Goal: Task Accomplishment & Management: Manage account settings

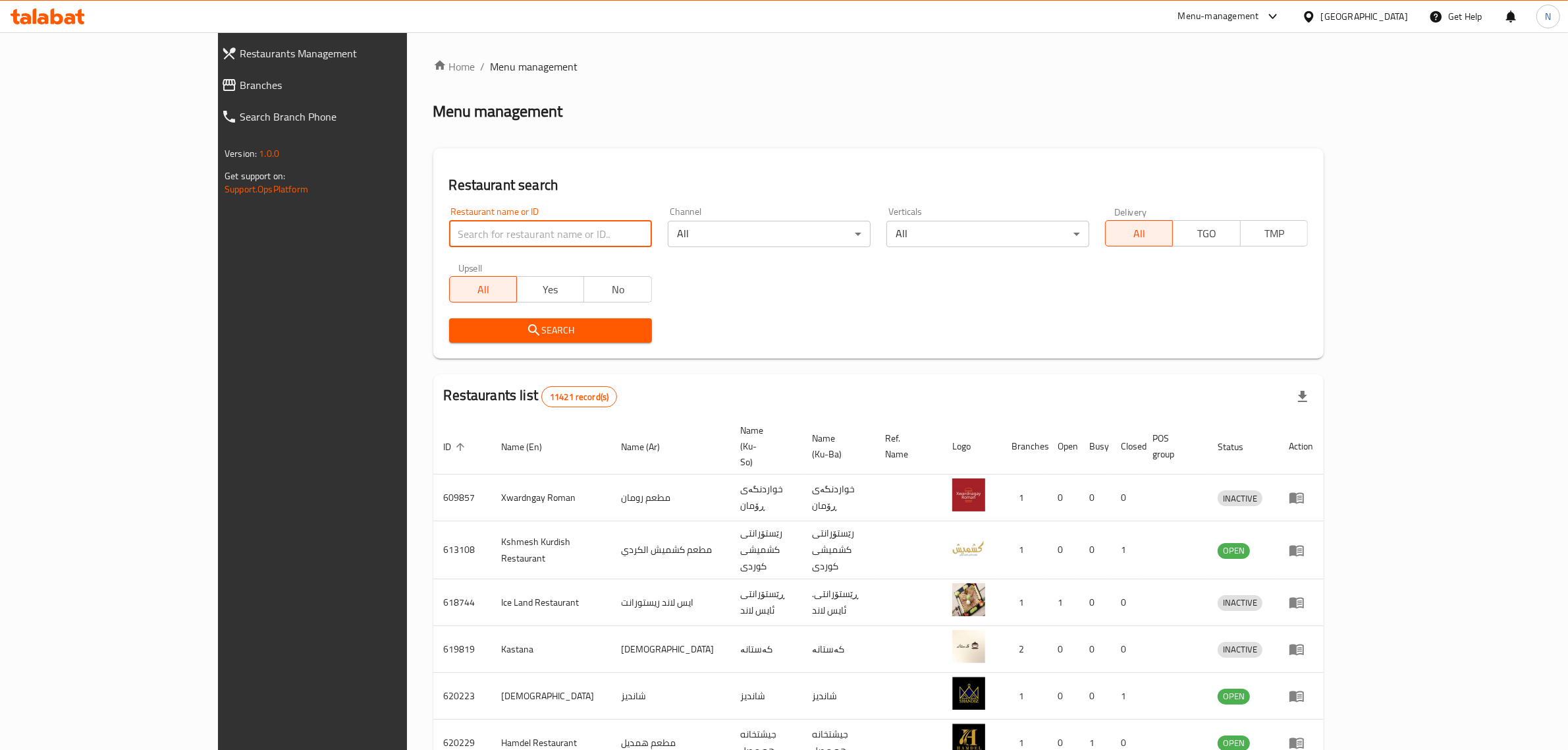
click at [486, 237] on input "search" at bounding box center [550, 233] width 203 height 26
click button "Search" at bounding box center [550, 330] width 203 height 24
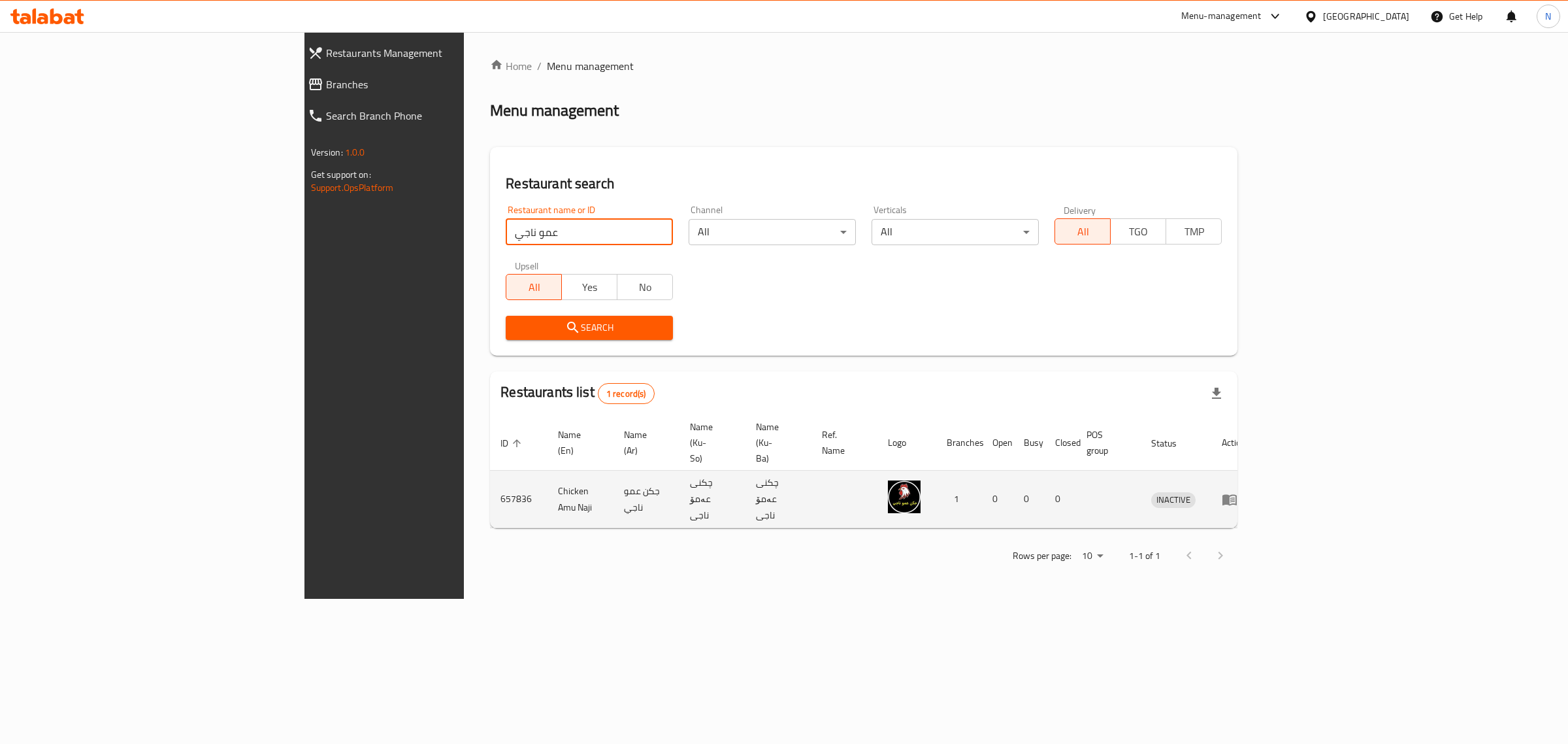
click at [547, 471] on td "Chicken Amu Naji" at bounding box center [580, 499] width 66 height 58
copy td "Chicken Amu Naji"
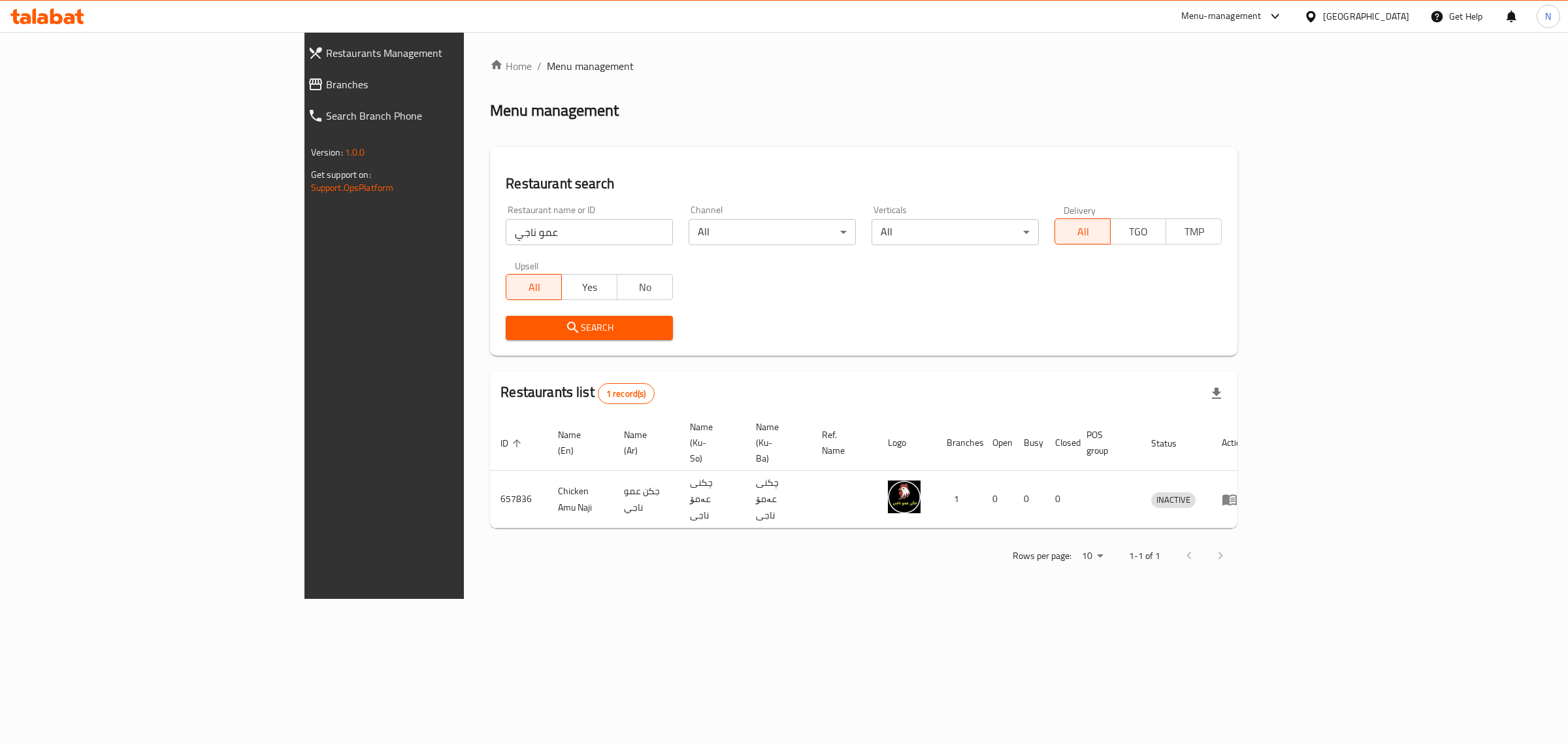
click at [517, 247] on div "Restaurant name or ID عمو ناجي Restaurant name or ID" at bounding box center [589, 225] width 183 height 55
click at [521, 237] on input "عمو ناجي" at bounding box center [589, 232] width 167 height 26
click button "Search" at bounding box center [589, 327] width 167 height 24
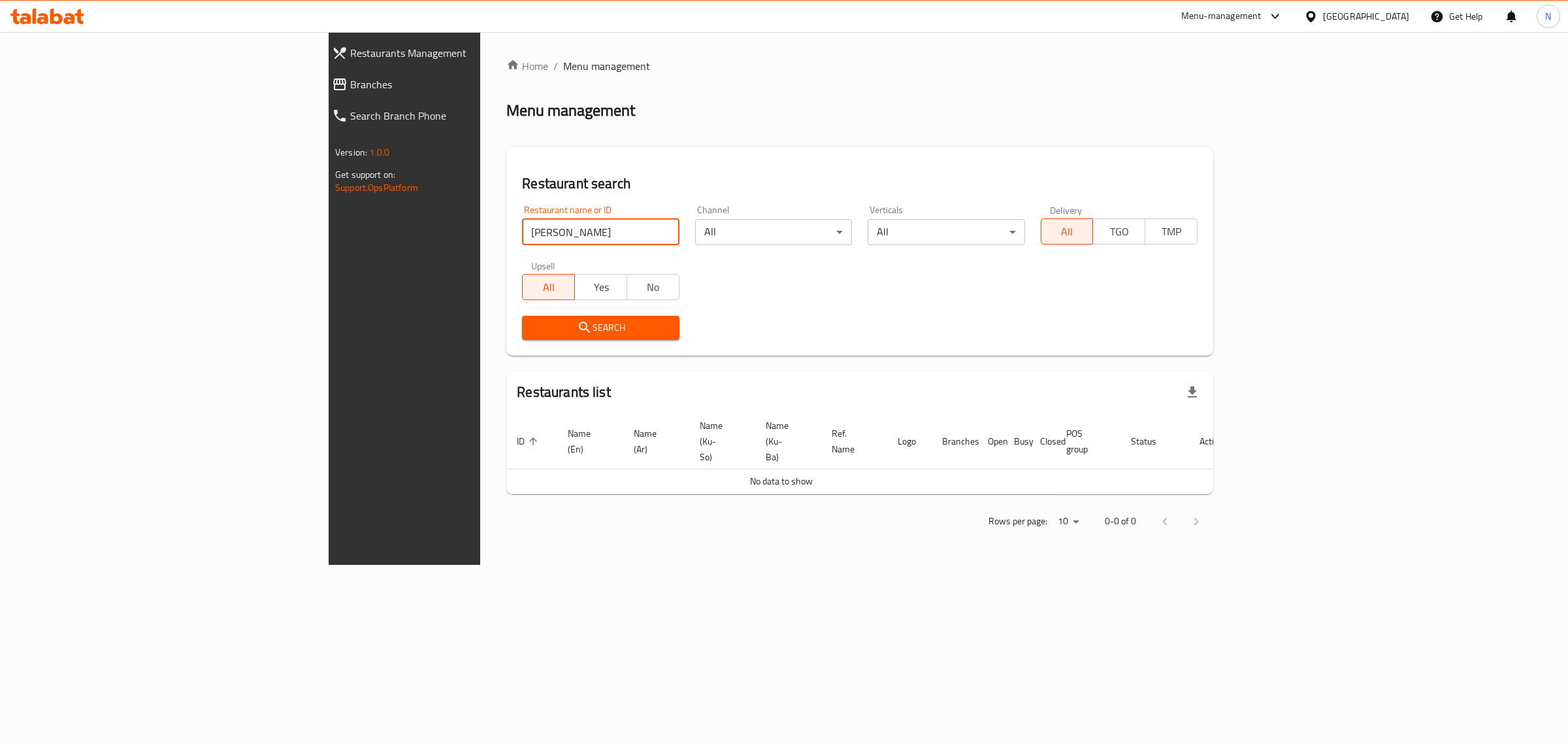
type input "ابو نجيب"
click button "Search" at bounding box center [600, 327] width 157 height 24
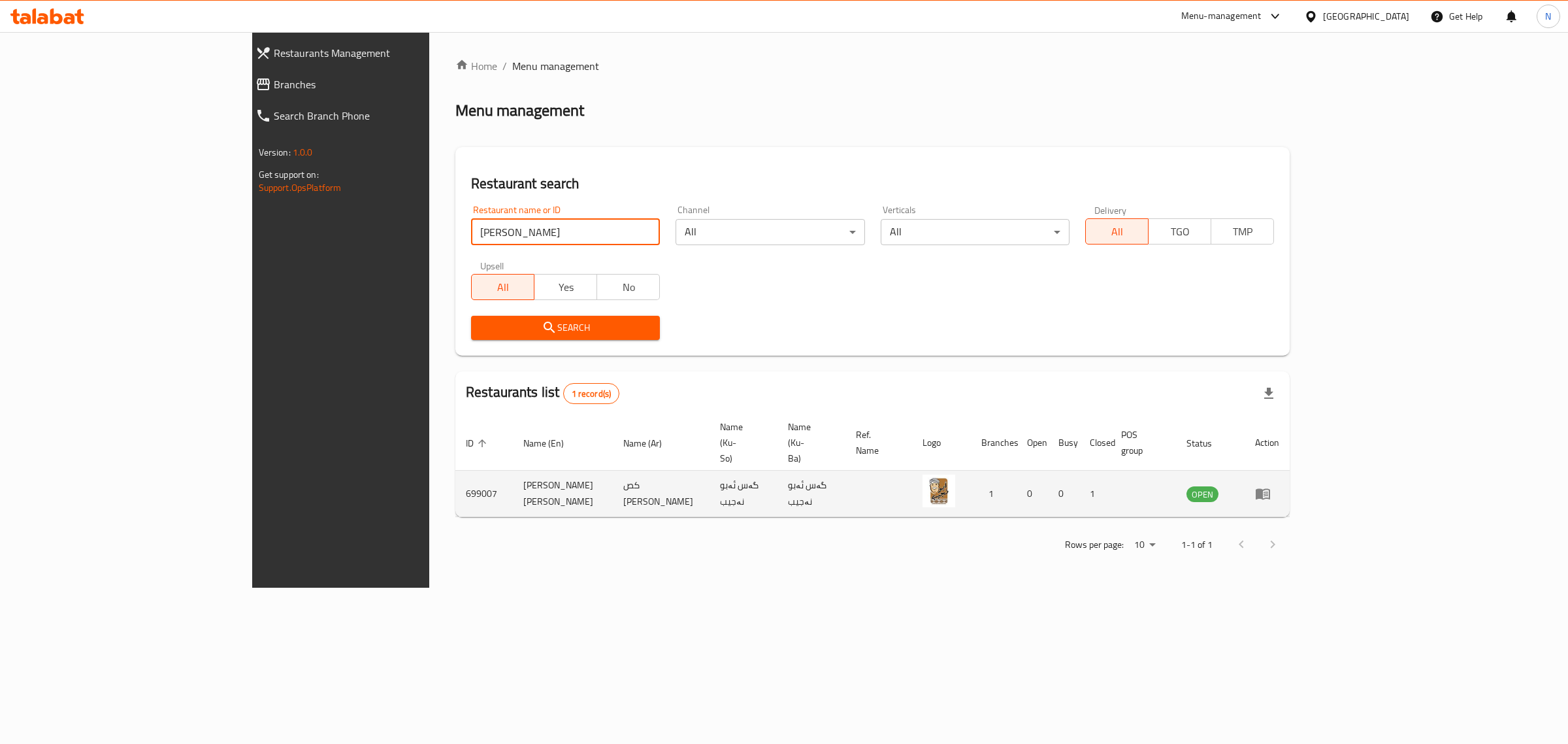
click at [513, 471] on td "Kass Abu Najeeb" at bounding box center [562, 494] width 100 height 46
copy td "Kass Abu Najeeb"
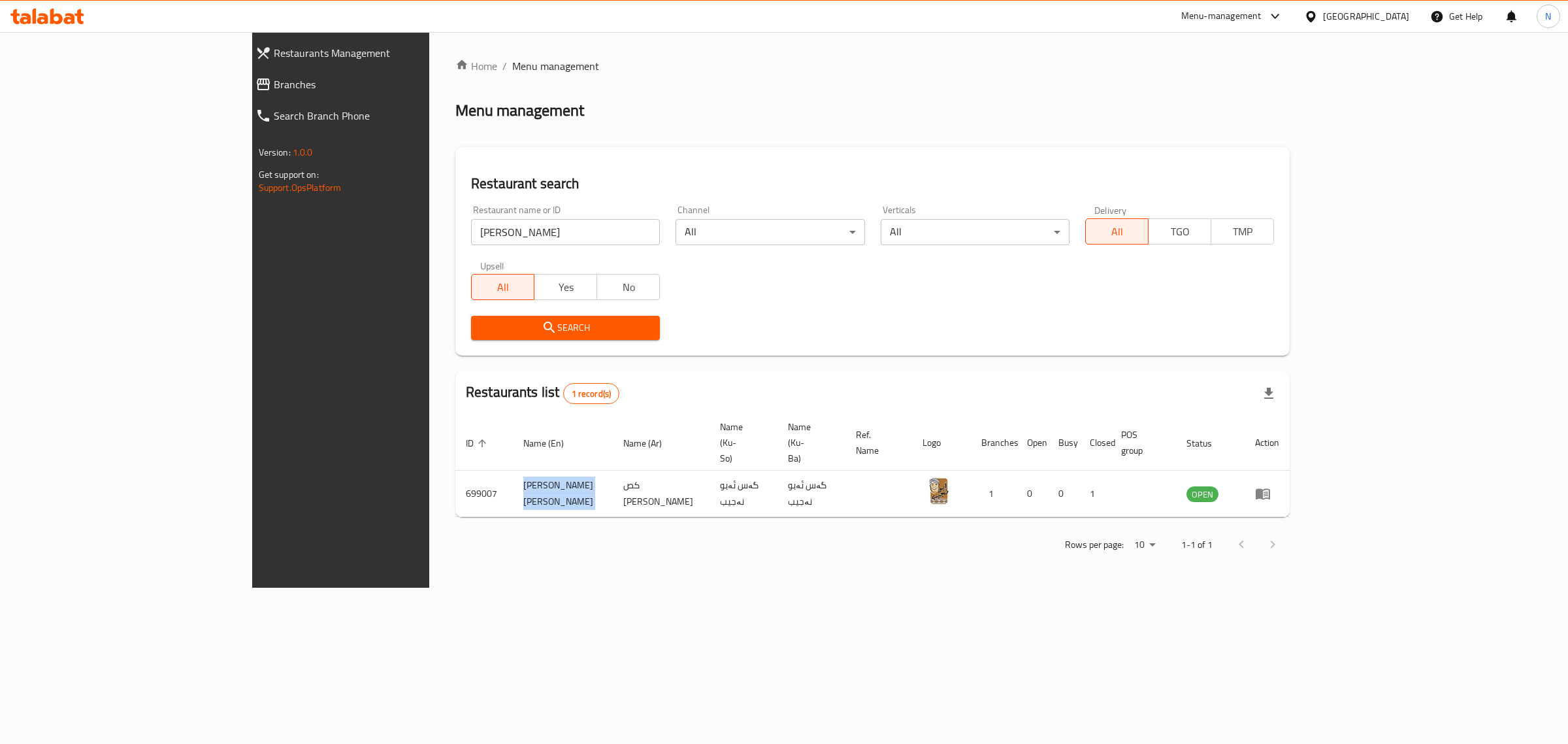
click at [72, 18] on icon at bounding box center [69, 18] width 11 height 11
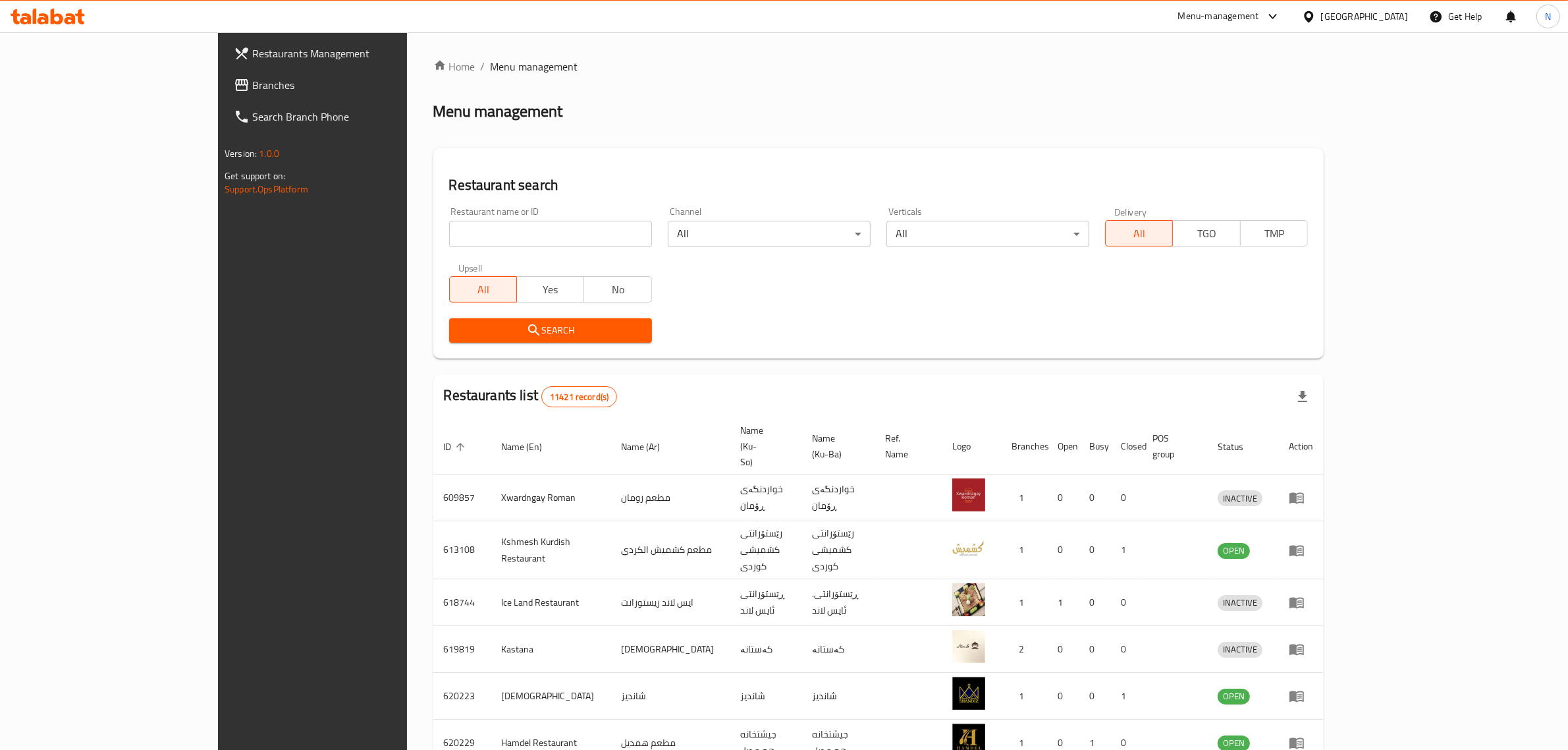
click at [507, 224] on input "search" at bounding box center [550, 233] width 203 height 26
paste input "700158"
type input "700158"
click at [548, 334] on span "Search" at bounding box center [550, 331] width 182 height 17
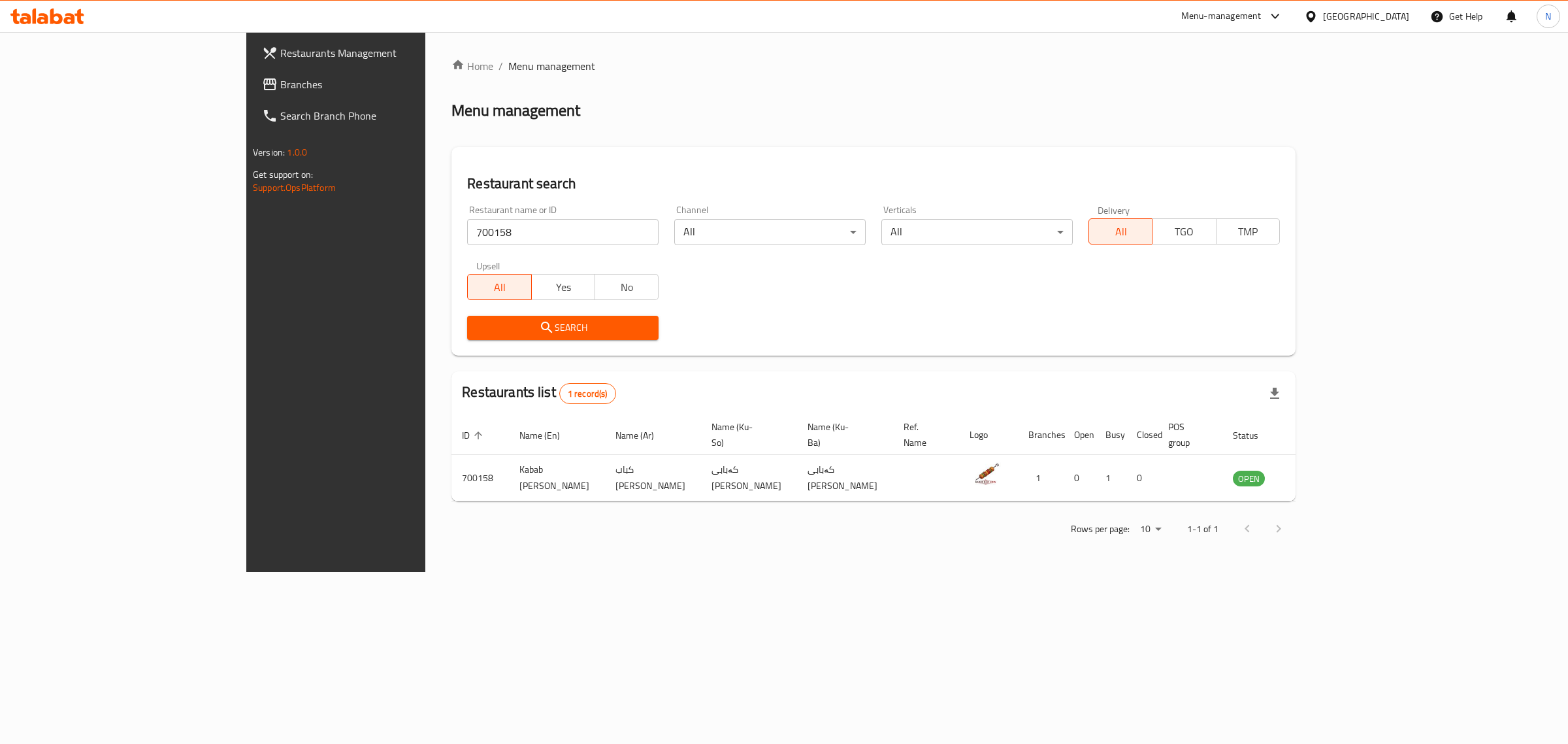
click at [7, 10] on div at bounding box center [47, 16] width 94 height 26
click at [61, 23] on icon at bounding box center [47, 16] width 74 height 16
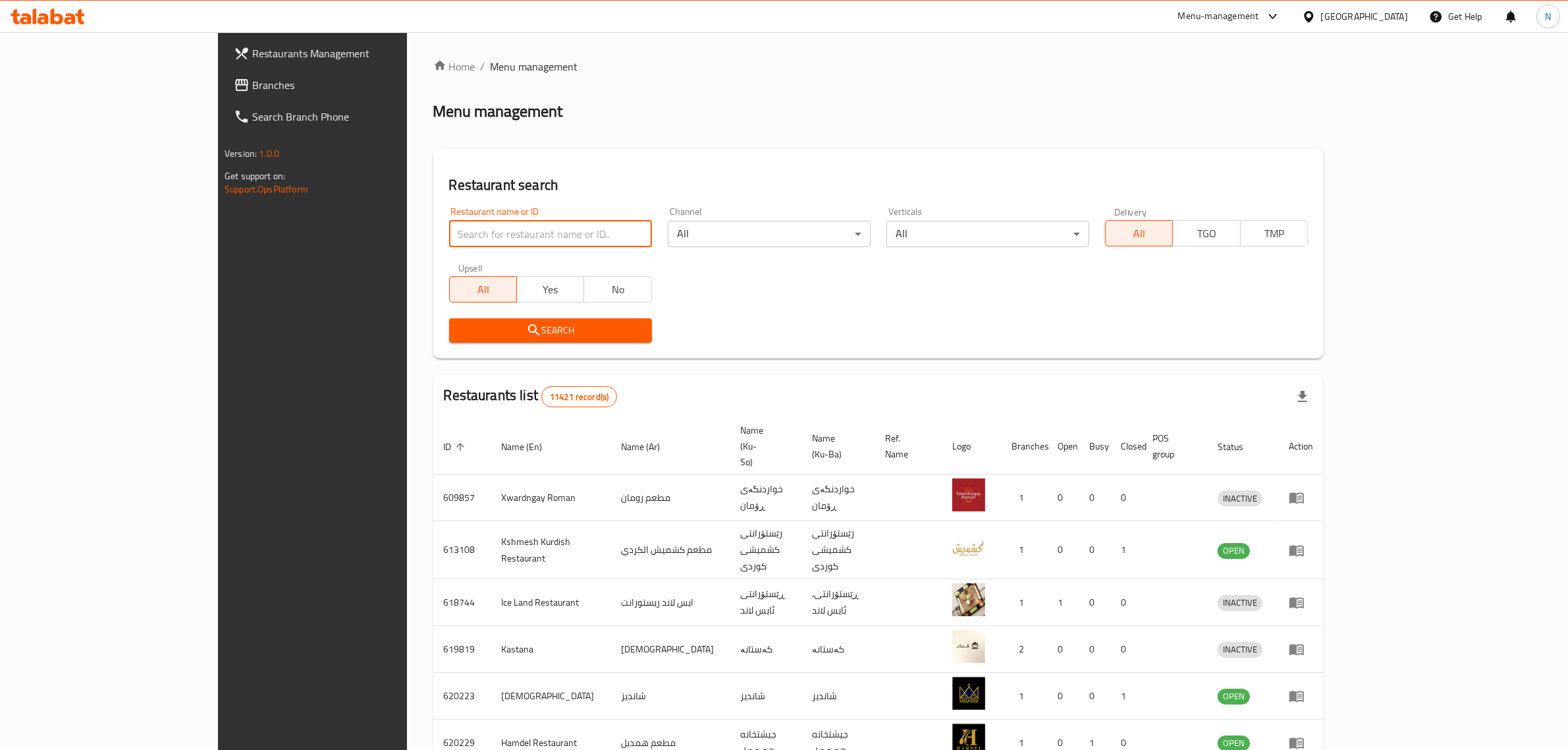
click at [505, 223] on input "search" at bounding box center [550, 233] width 203 height 26
paste input "700158"
type input "700158"
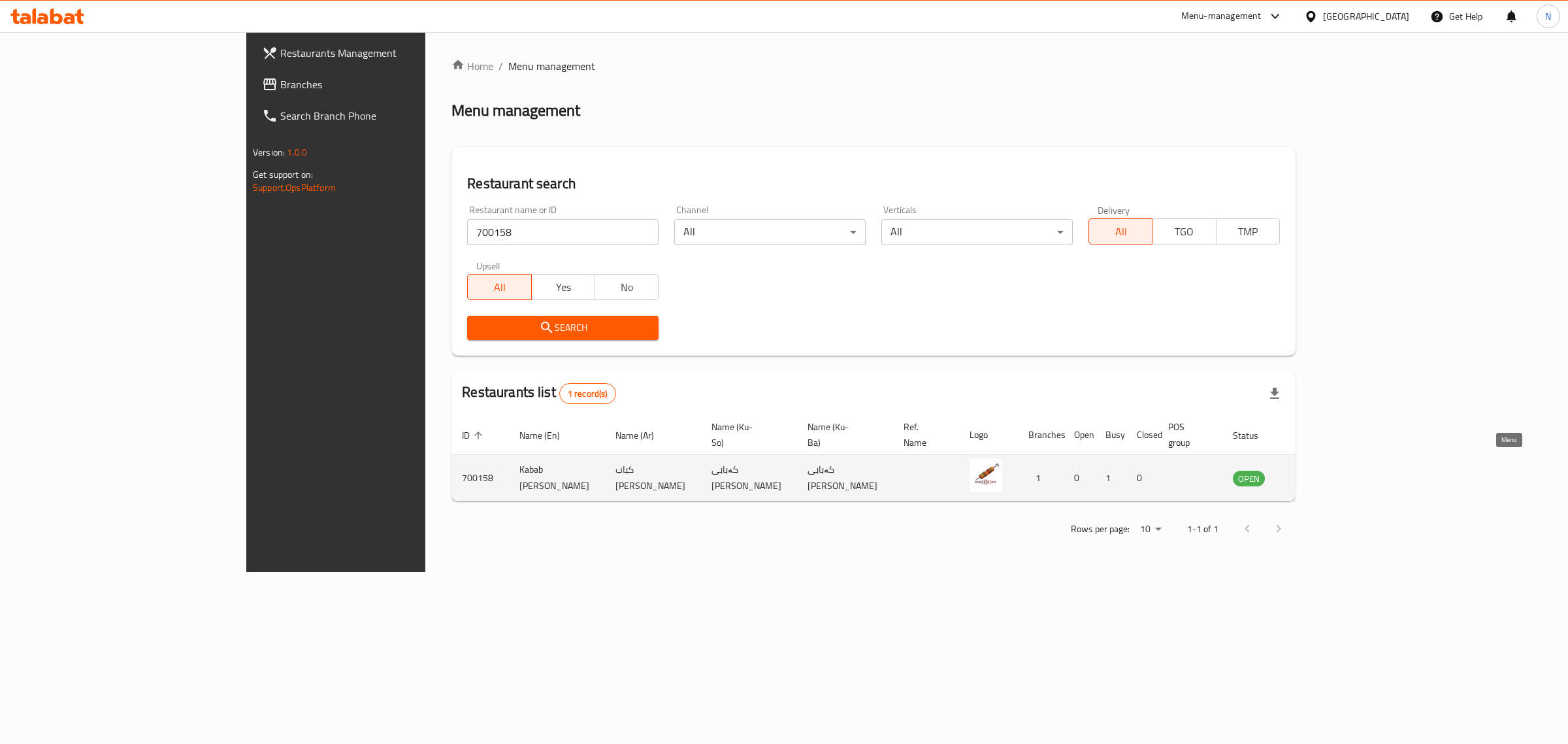
click at [1316, 474] on icon "enhanced table" at bounding box center [1309, 479] width 14 height 11
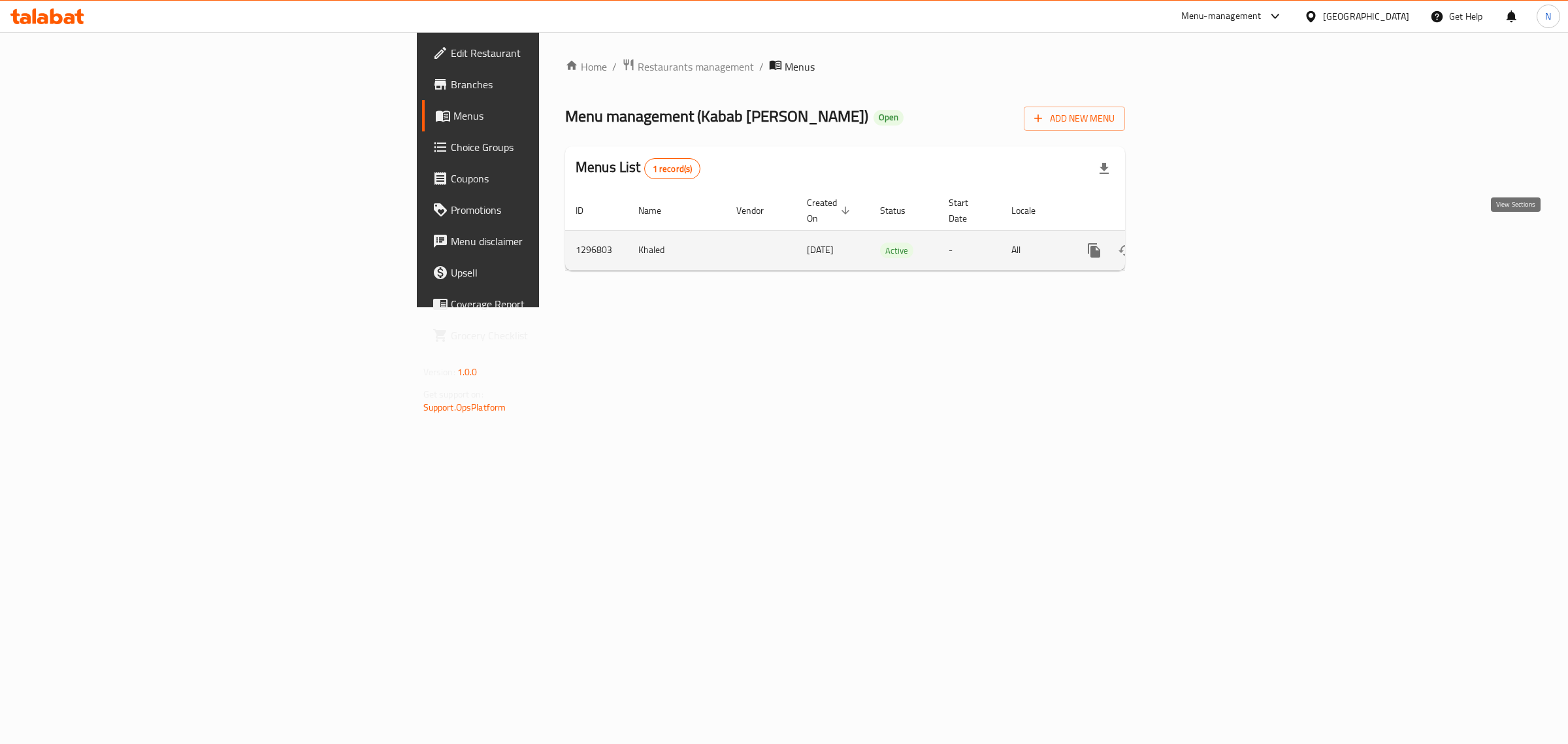
click at [1196, 243] on icon "enhanced table" at bounding box center [1188, 250] width 16 height 16
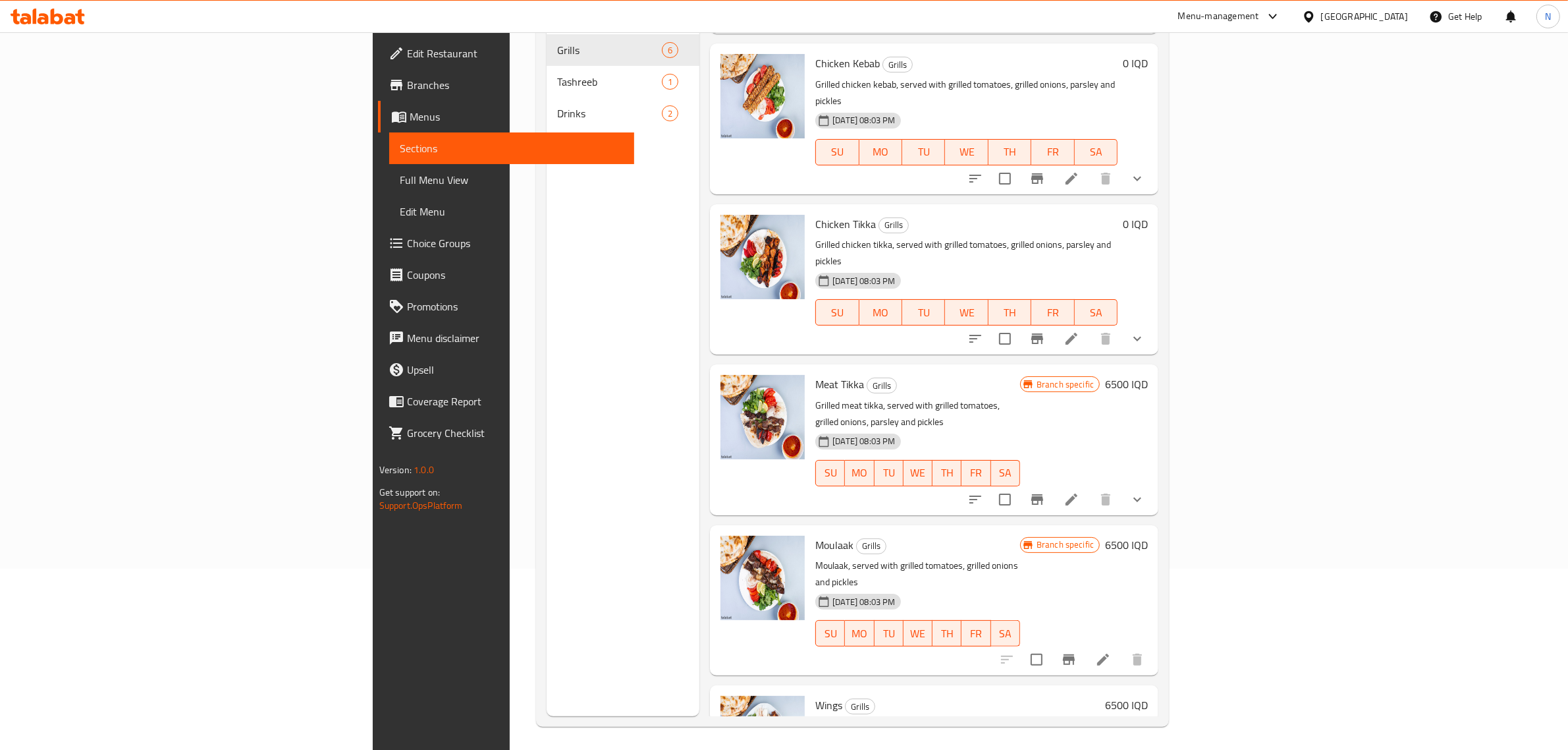
scroll to position [185, 0]
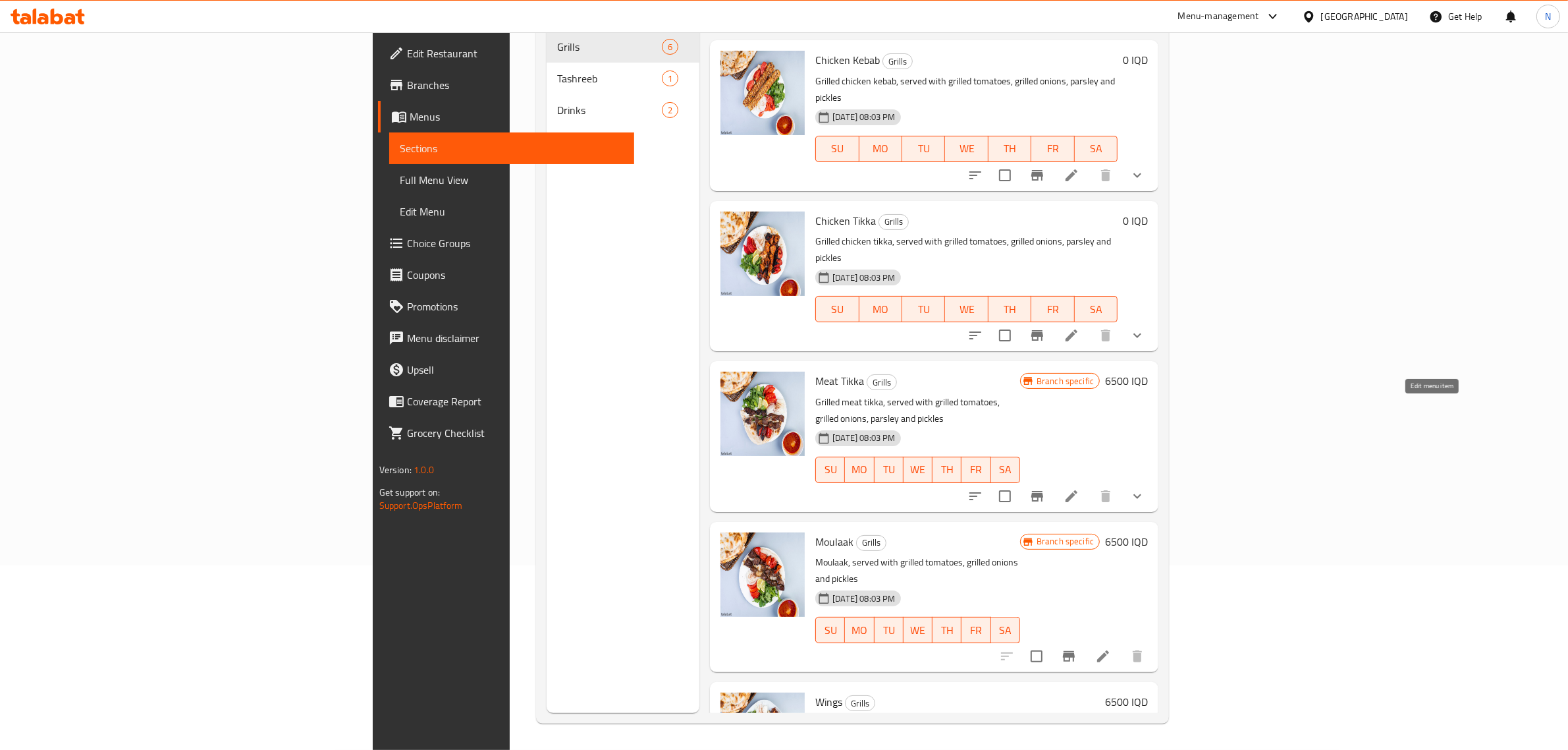
click at [1080, 488] on icon at bounding box center [1071, 495] width 16 height 16
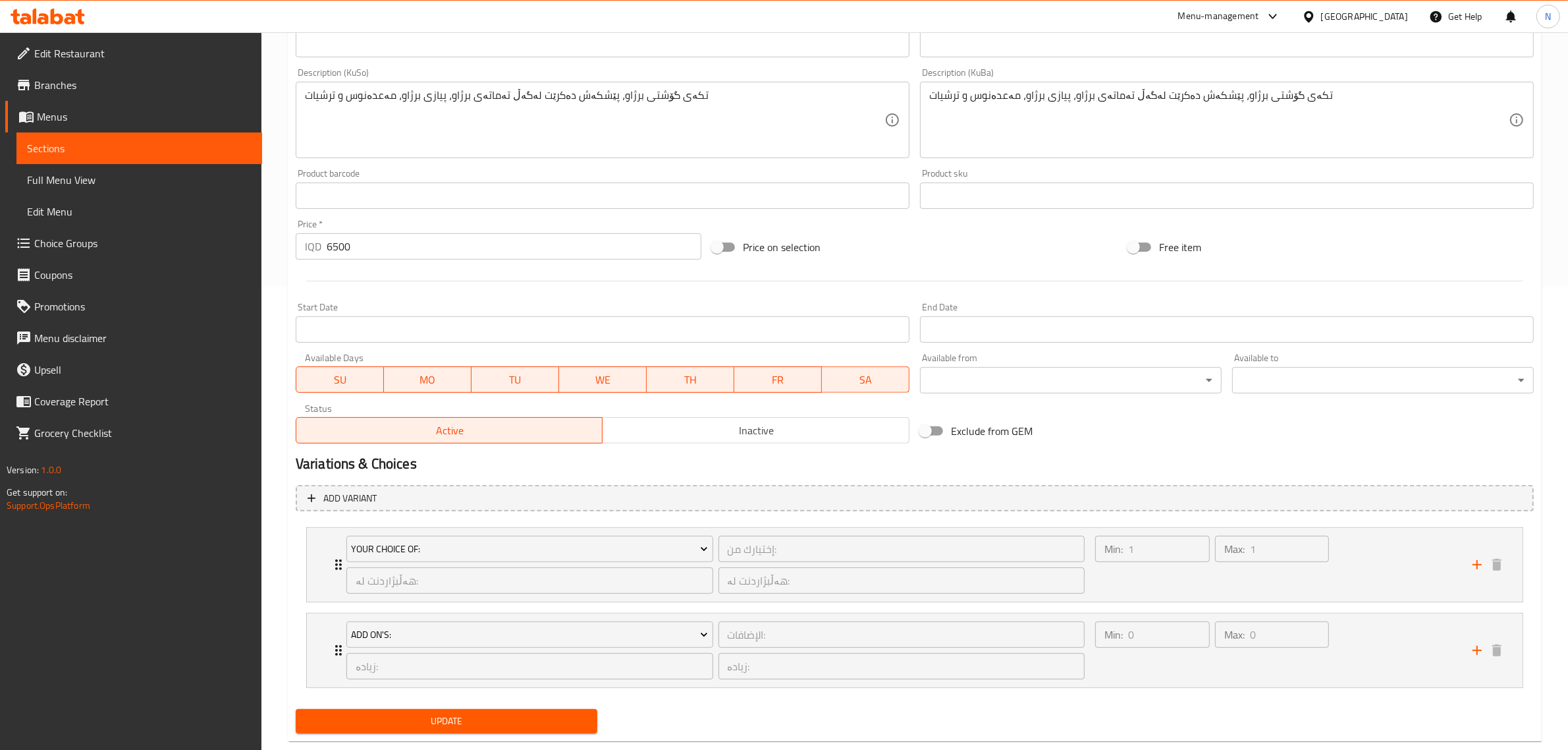
scroll to position [491, 0]
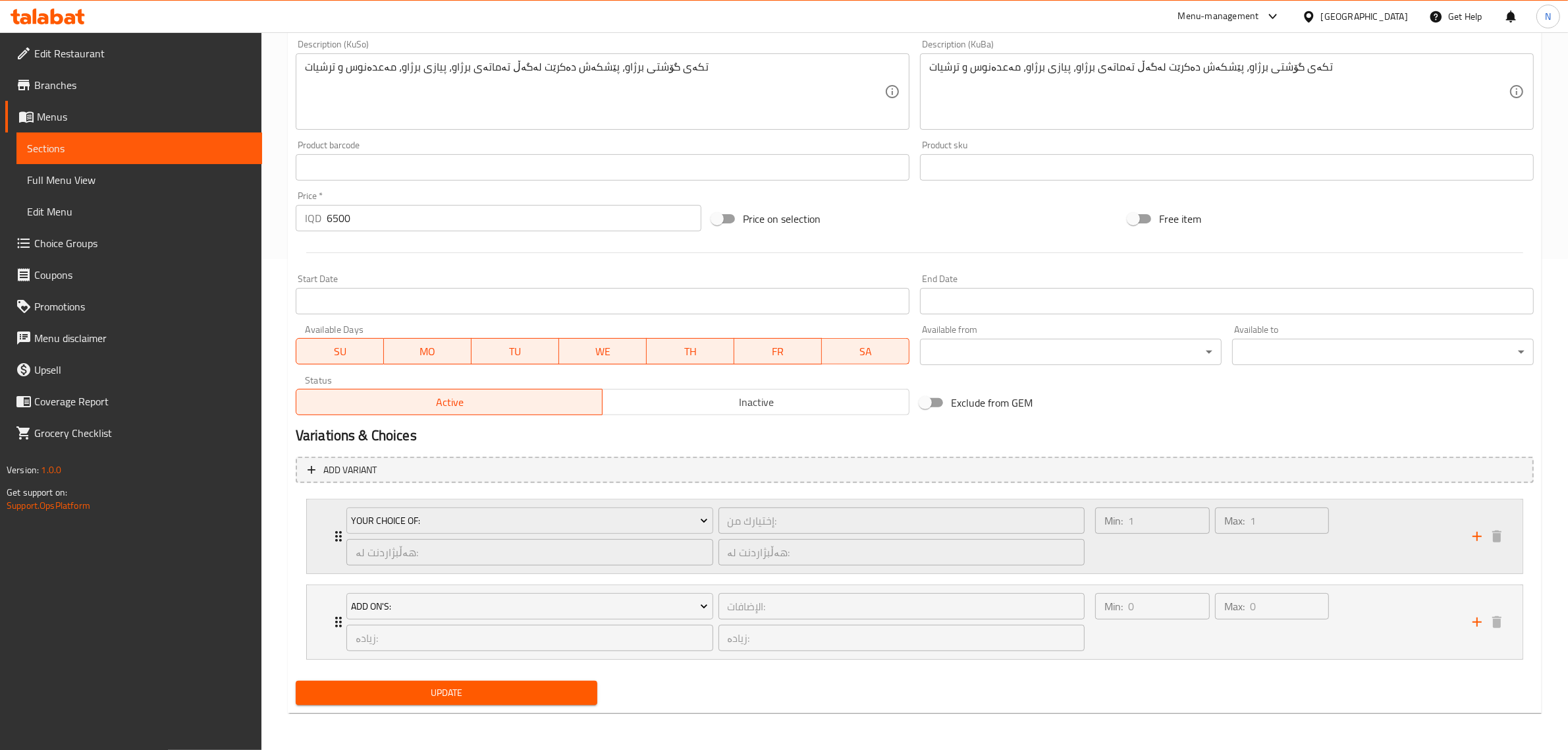
click at [721, 505] on div "إختيارك من: ​" at bounding box center [901, 520] width 372 height 32
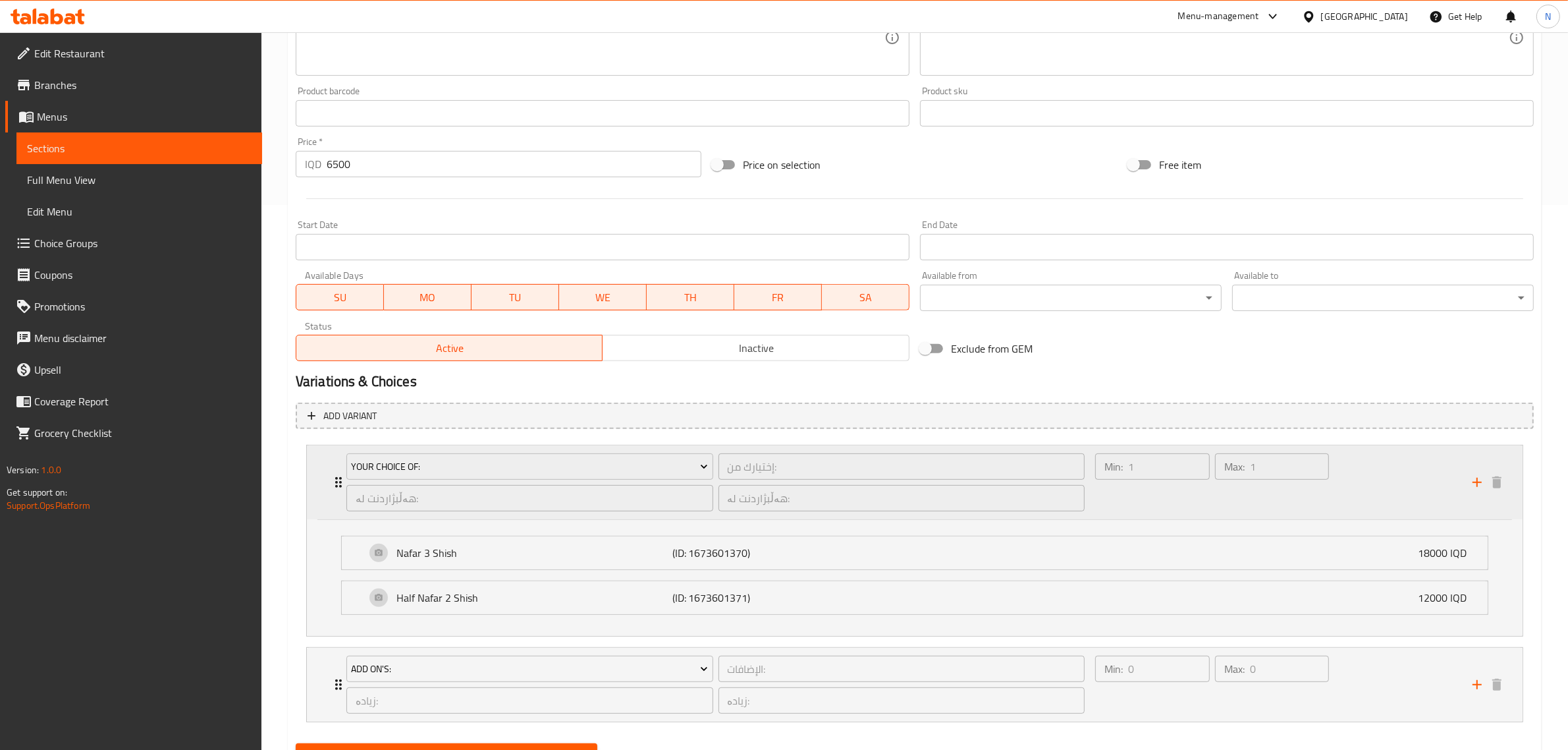
scroll to position [607, 0]
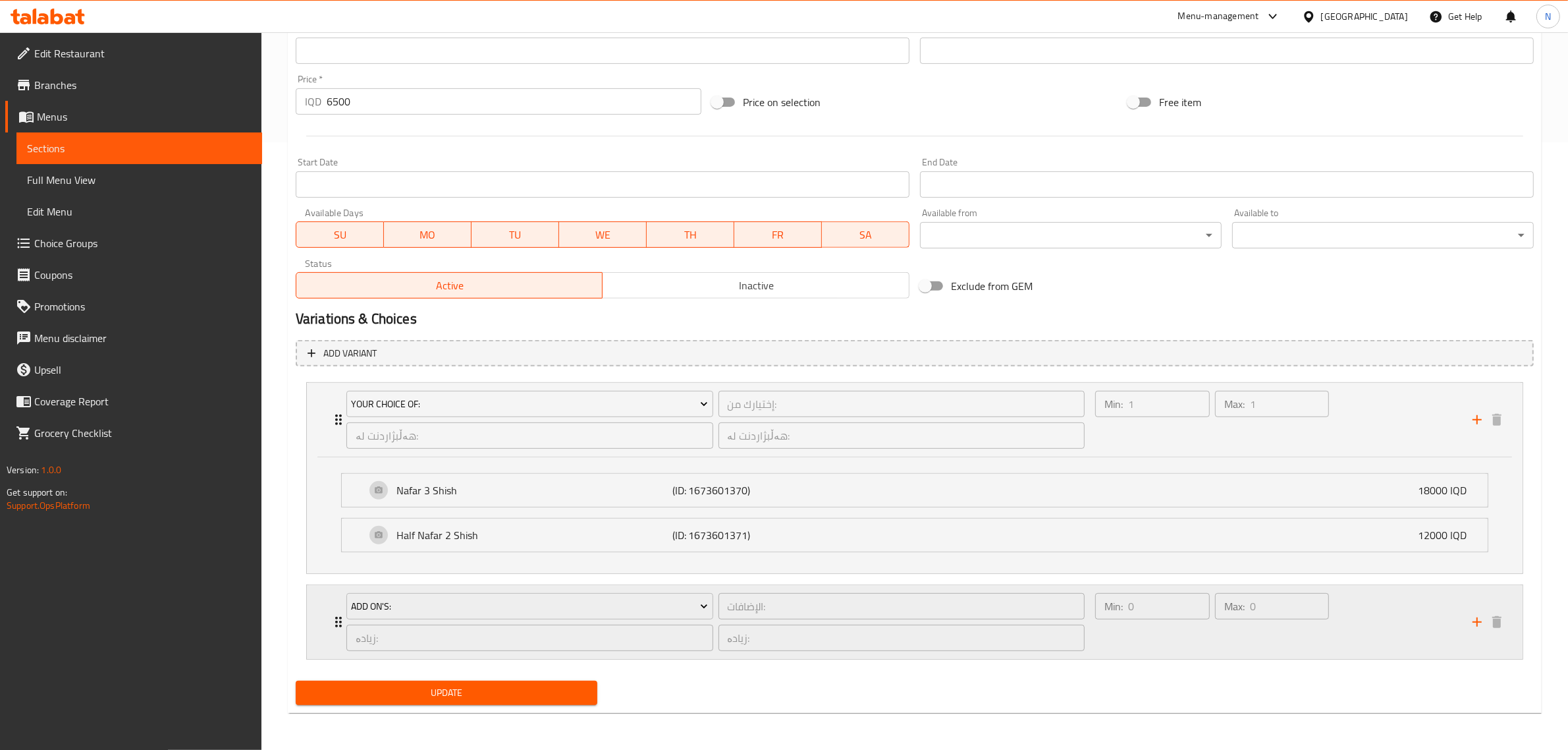
click at [719, 588] on div "Add On's: الإضافات: ​ زیادە: ​ زیادە: ​" at bounding box center [715, 622] width 754 height 74
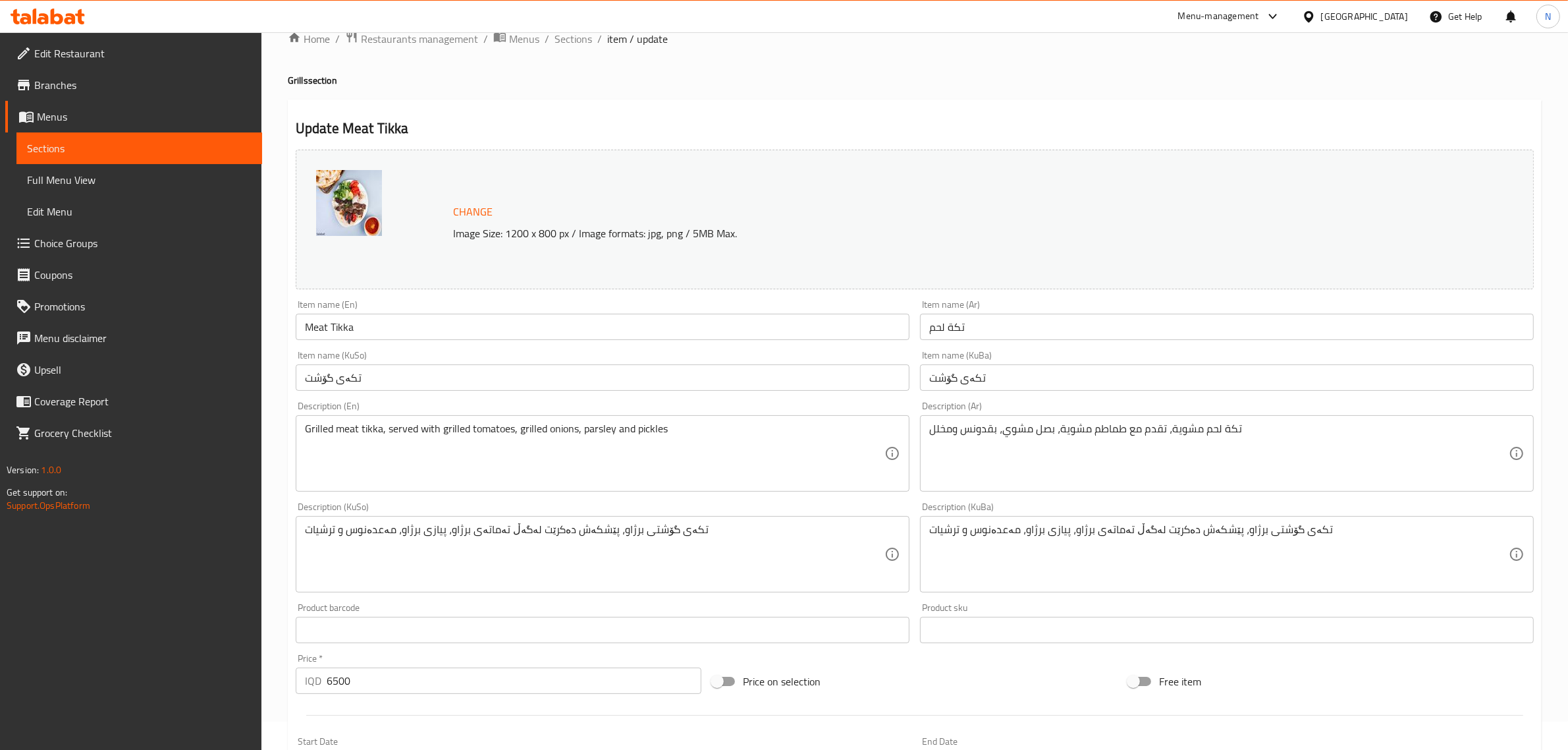
scroll to position [0, 0]
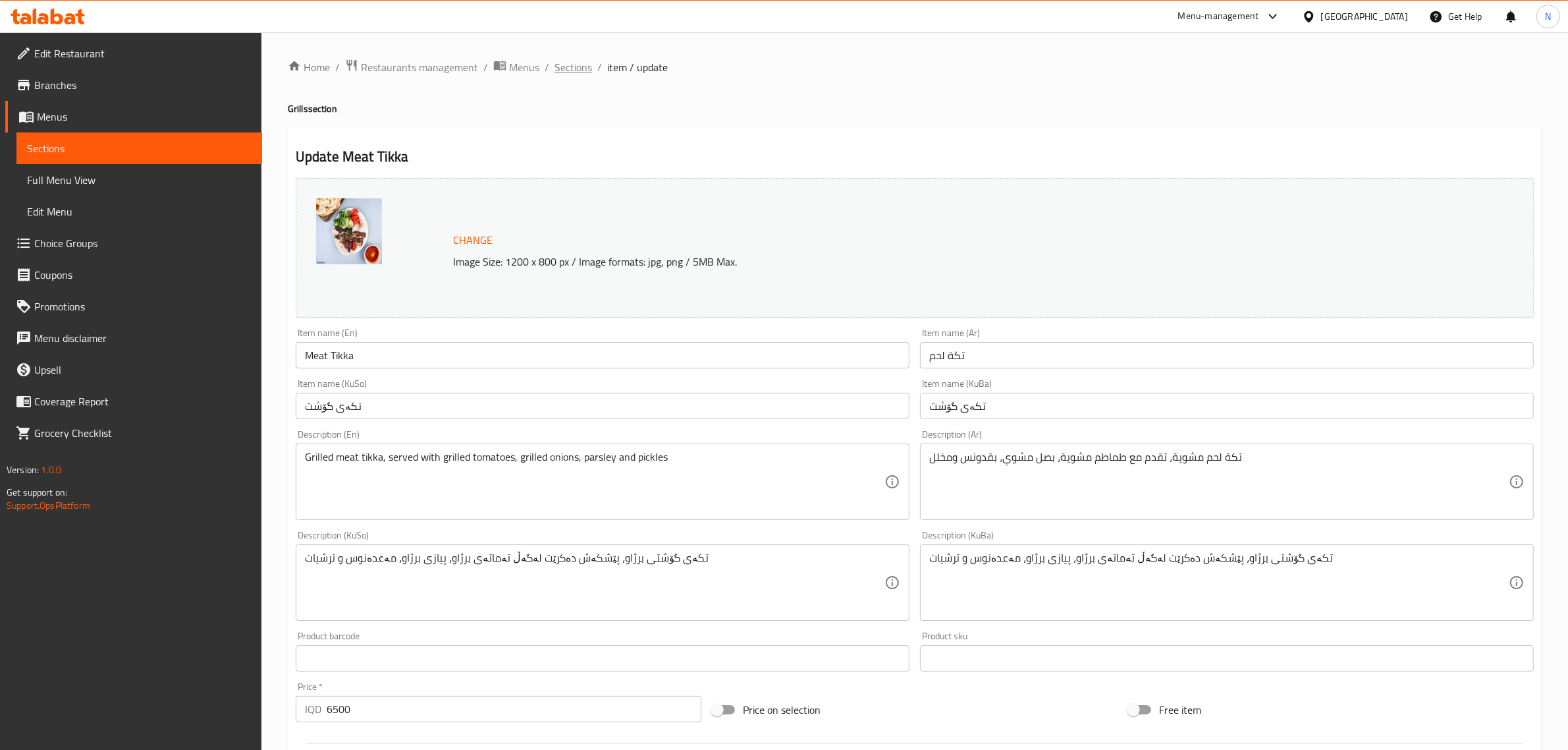
click at [560, 66] on span "Sections" at bounding box center [574, 67] width 38 height 16
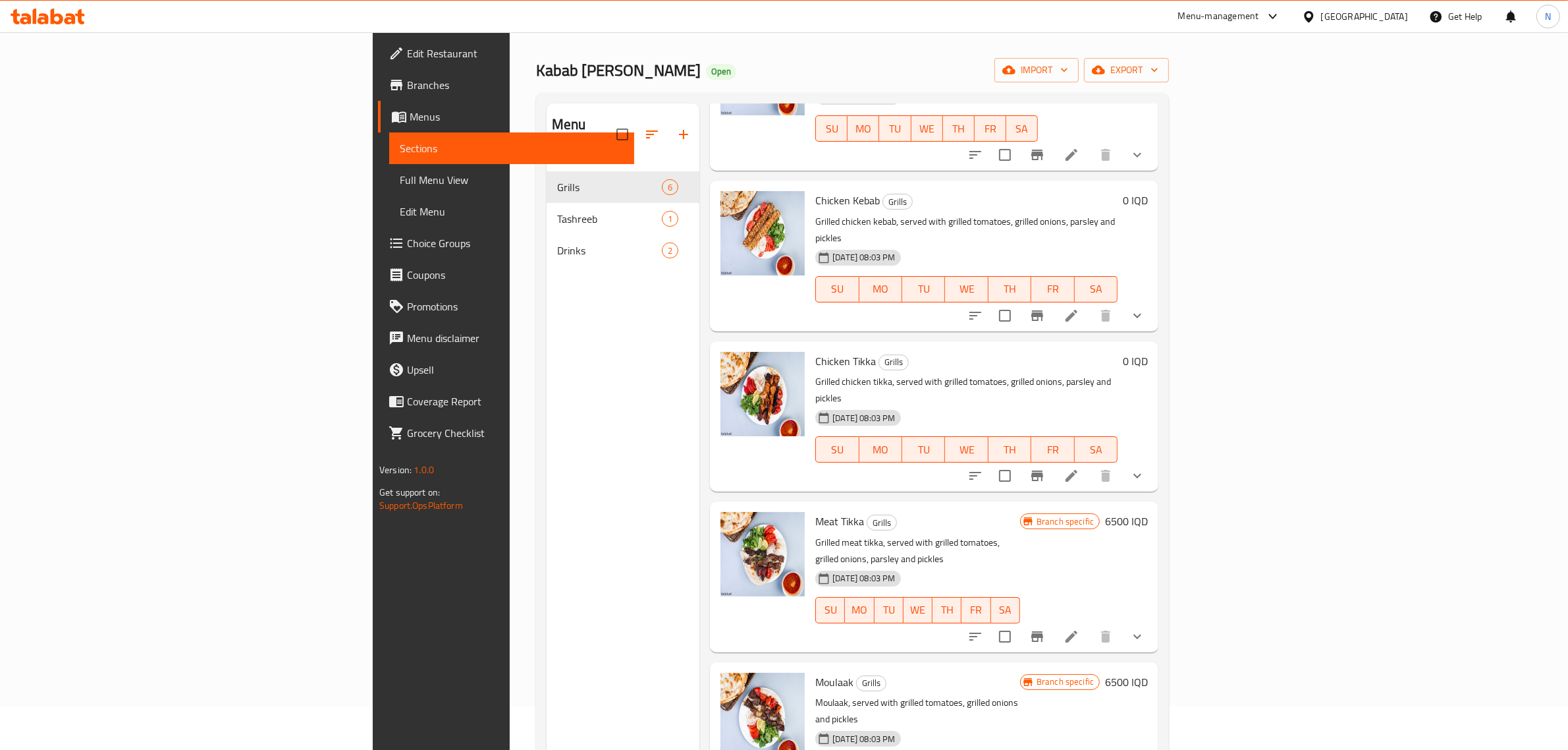
scroll to position [82, 0]
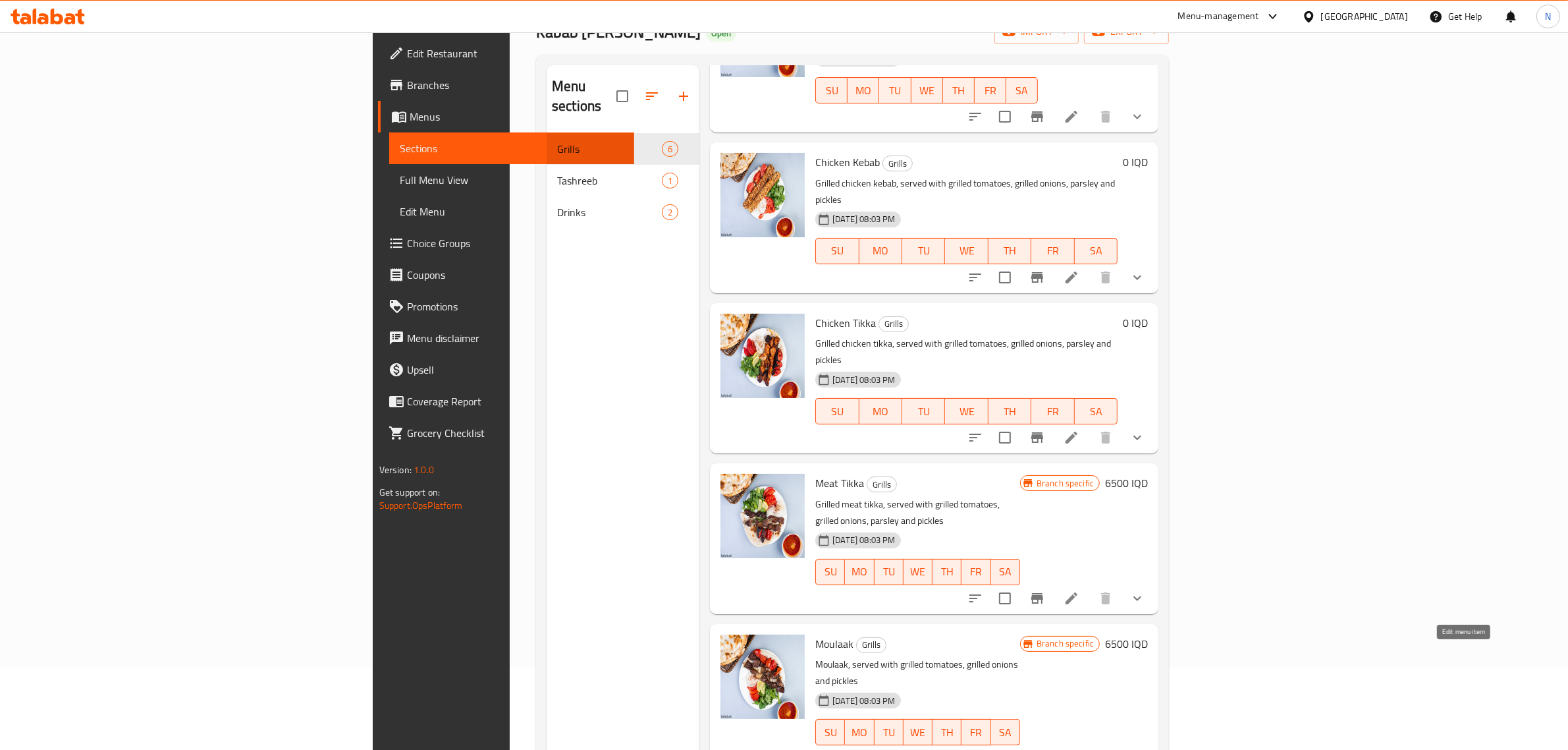
click at [1109, 749] on icon at bounding box center [1103, 758] width 12 height 12
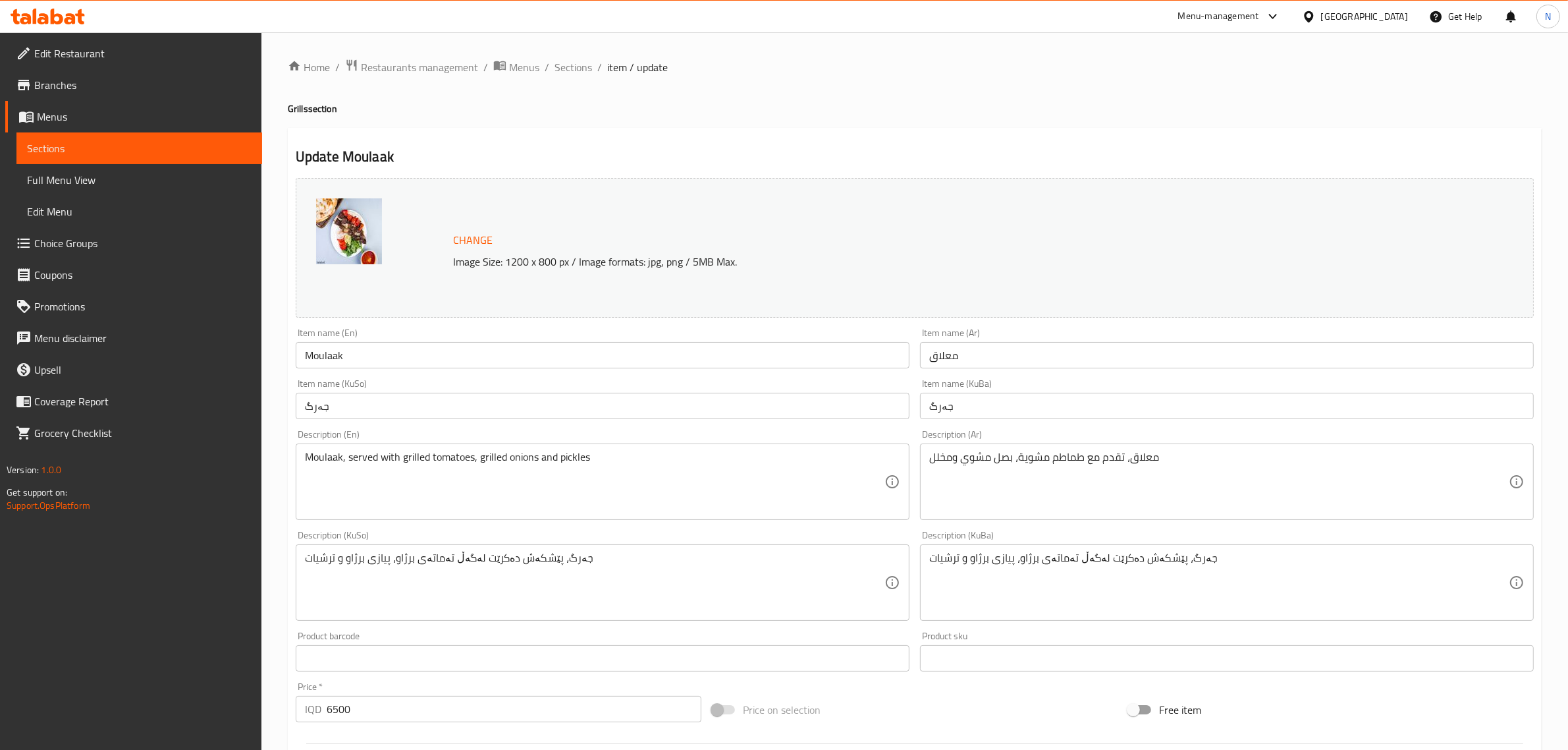
click at [26, 18] on icon at bounding box center [25, 18] width 11 height 11
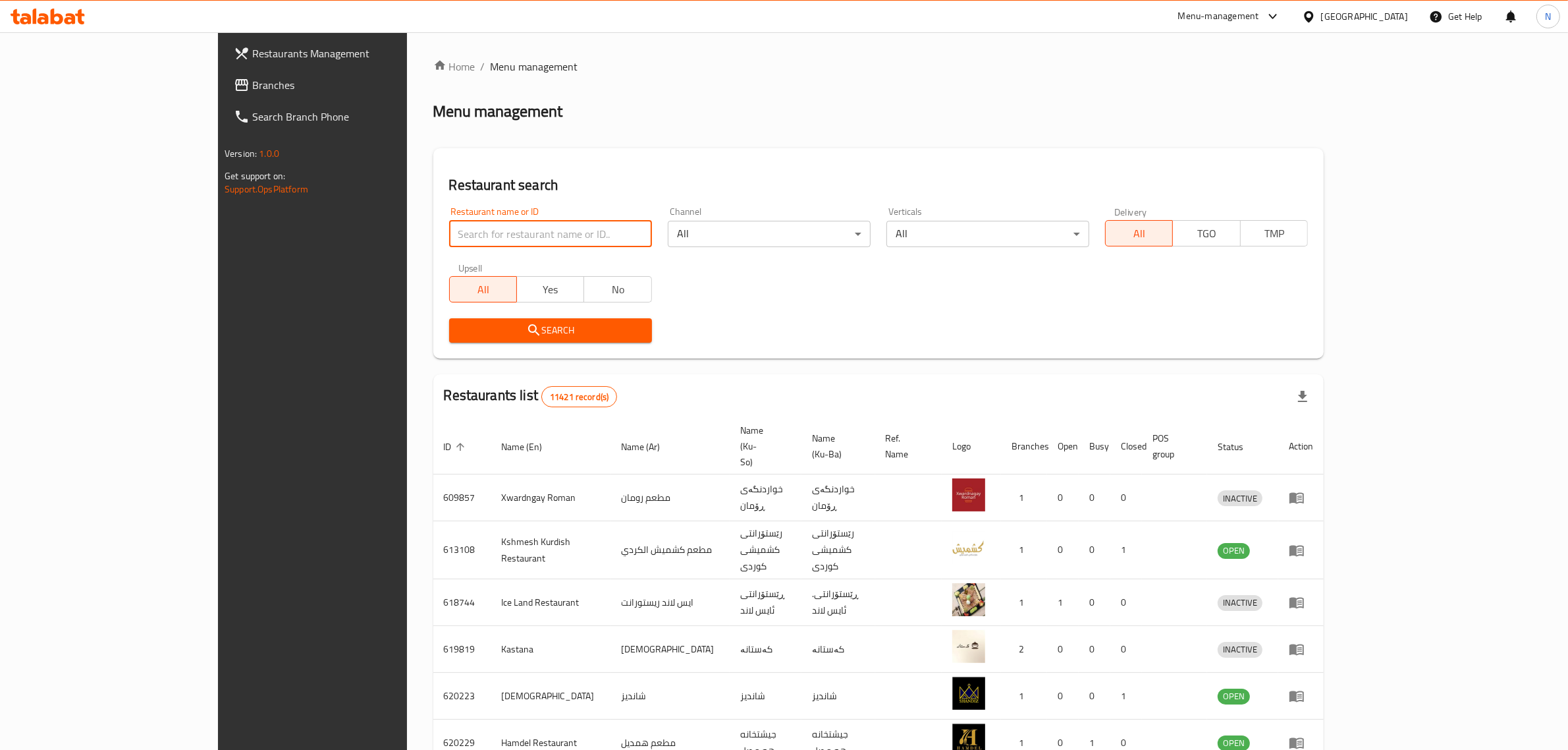
click at [548, 242] on input "search" at bounding box center [550, 233] width 203 height 26
paste input "703061"
type input "703061"
click at [556, 354] on div "Restaurant search Restaurant name or ID 703061 Restaurant name or ID Channel Al…" at bounding box center [878, 253] width 890 height 210
click at [565, 333] on span "Search" at bounding box center [550, 331] width 182 height 17
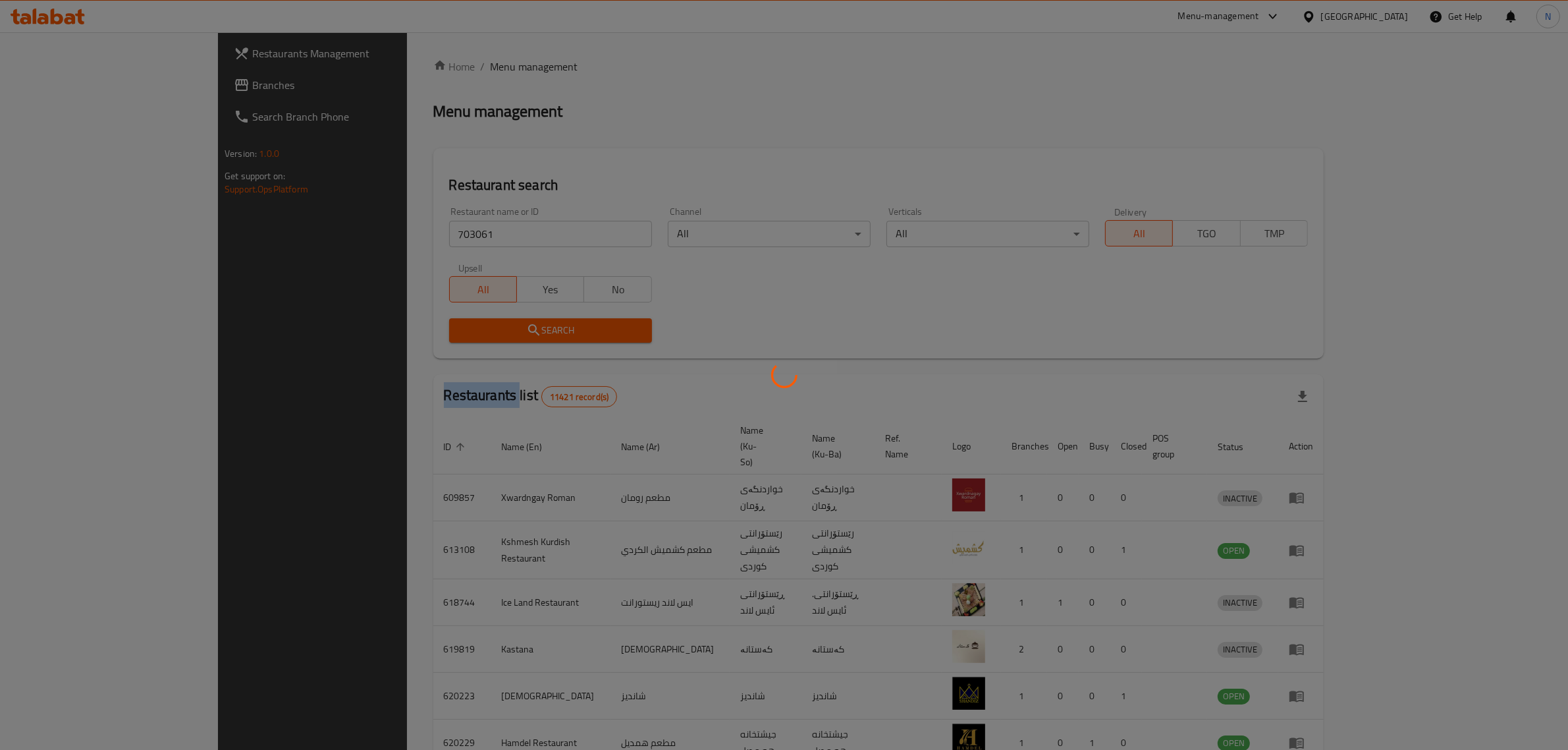
click at [565, 333] on div at bounding box center [784, 375] width 1568 height 750
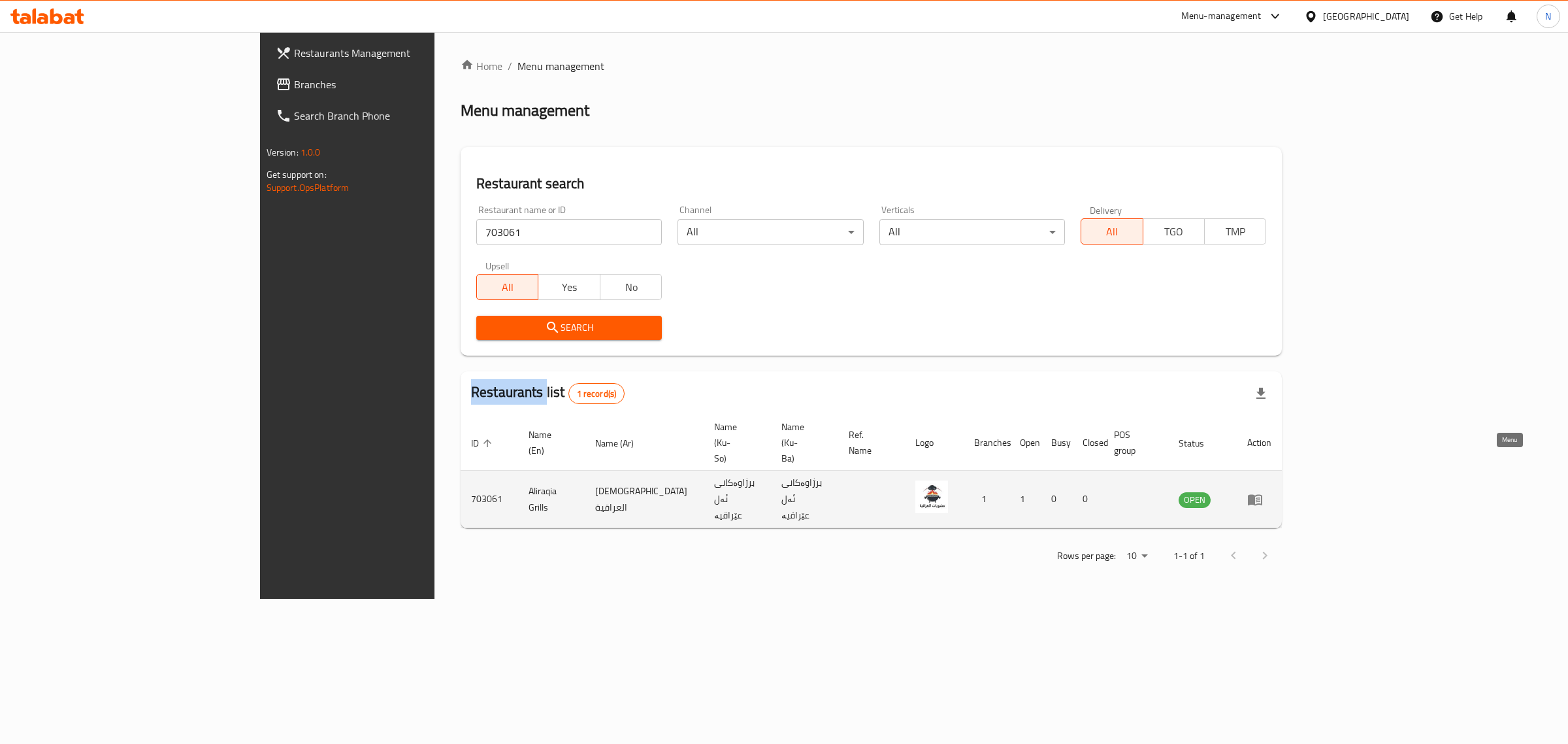
click at [1262, 495] on icon "enhanced table" at bounding box center [1254, 500] width 14 height 11
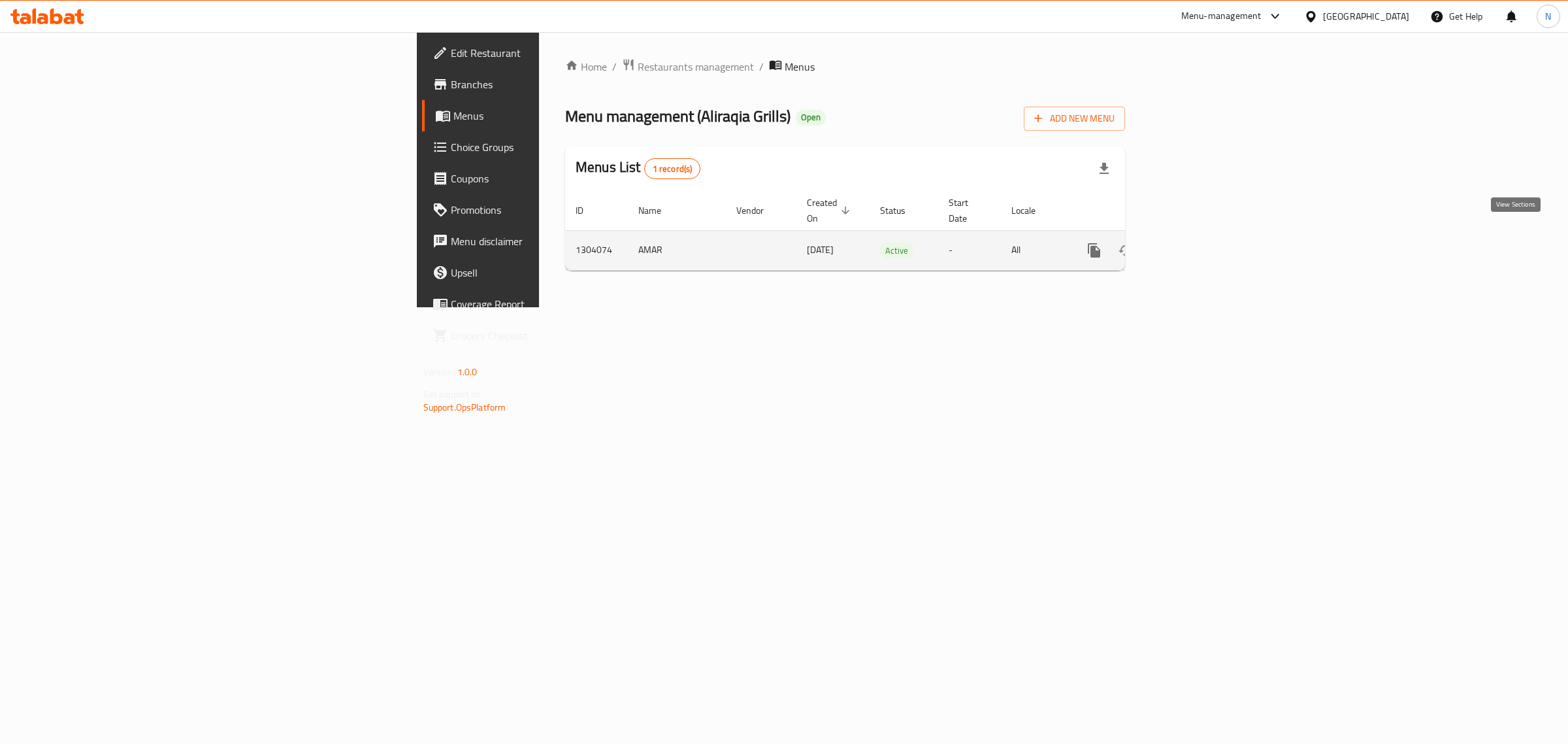
click at [1196, 243] on icon "enhanced table" at bounding box center [1188, 250] width 16 height 16
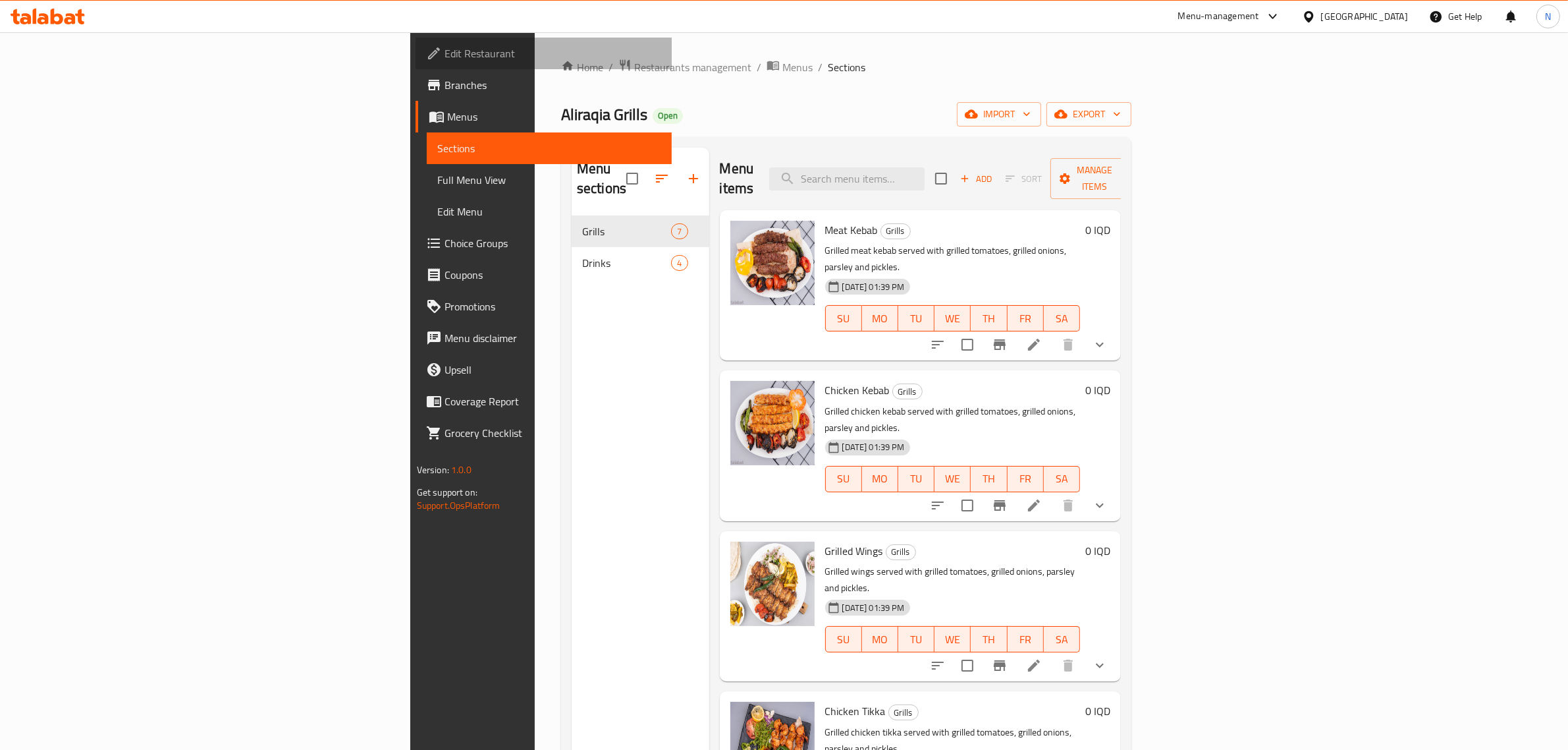
click at [415, 42] on link "Edit Restaurant" at bounding box center [544, 54] width 257 height 32
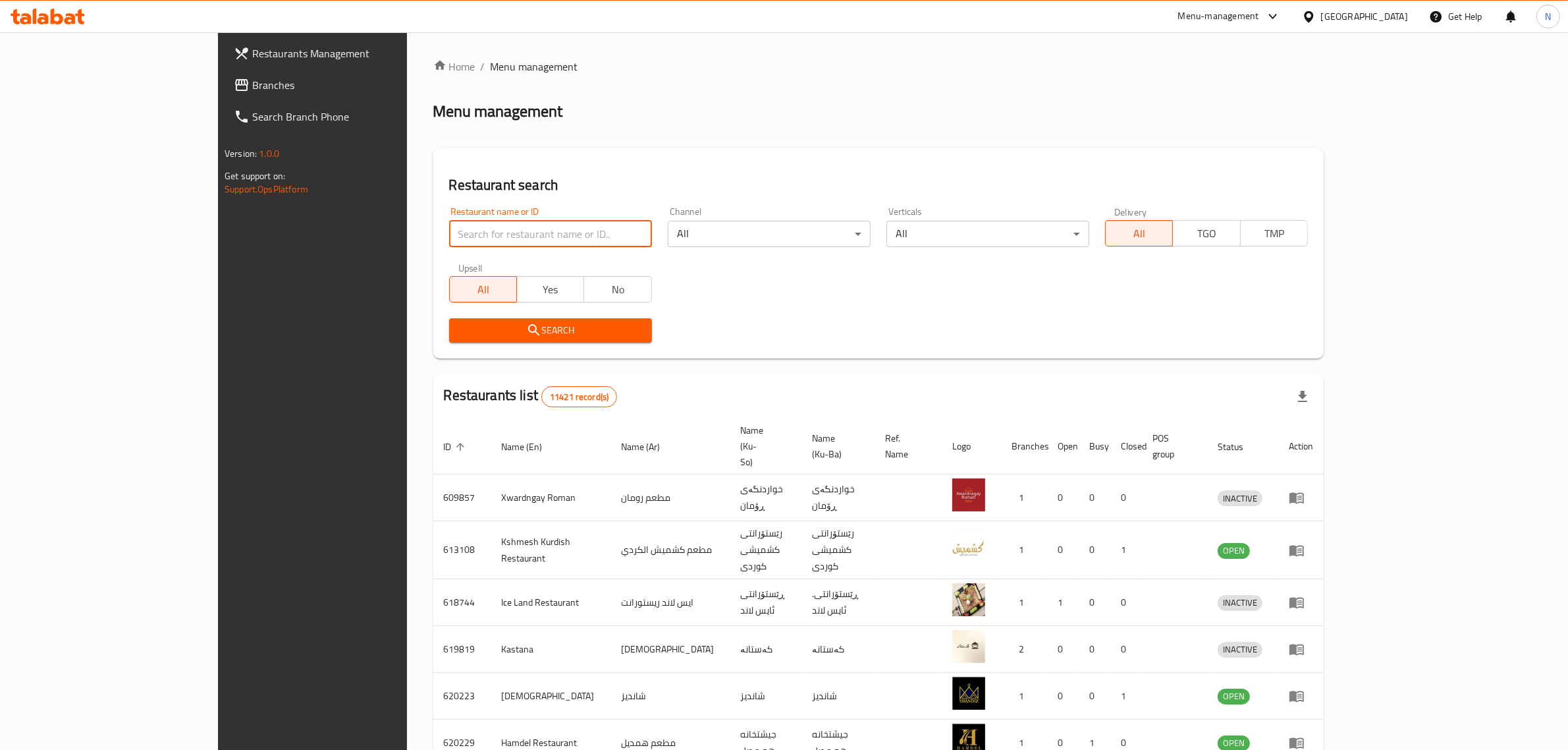
click at [449, 241] on input "search" at bounding box center [550, 233] width 203 height 26
paste input "700158"
type input "700158"
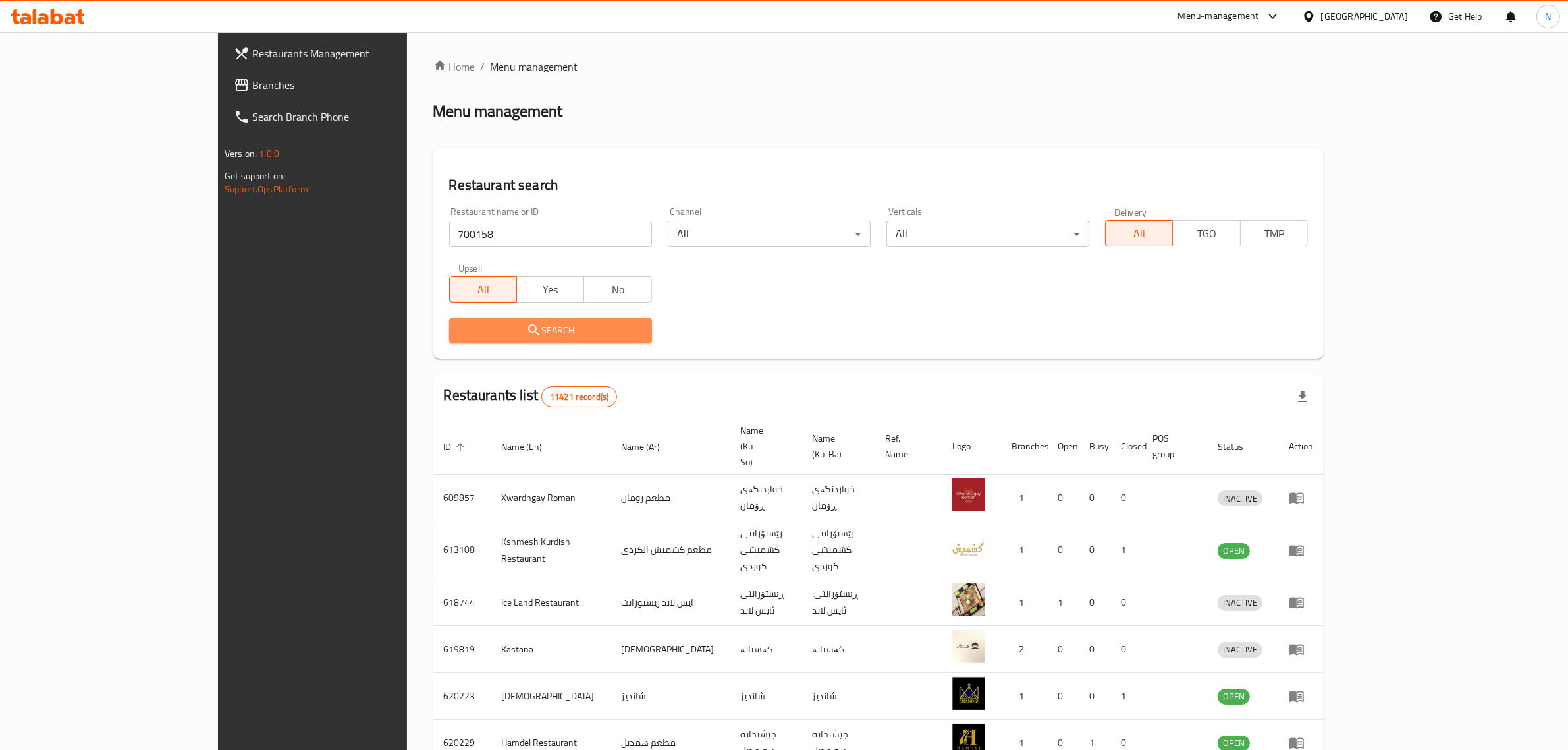
click at [494, 328] on span "Search" at bounding box center [550, 331] width 182 height 17
